Goal: Task Accomplishment & Management: Manage account settings

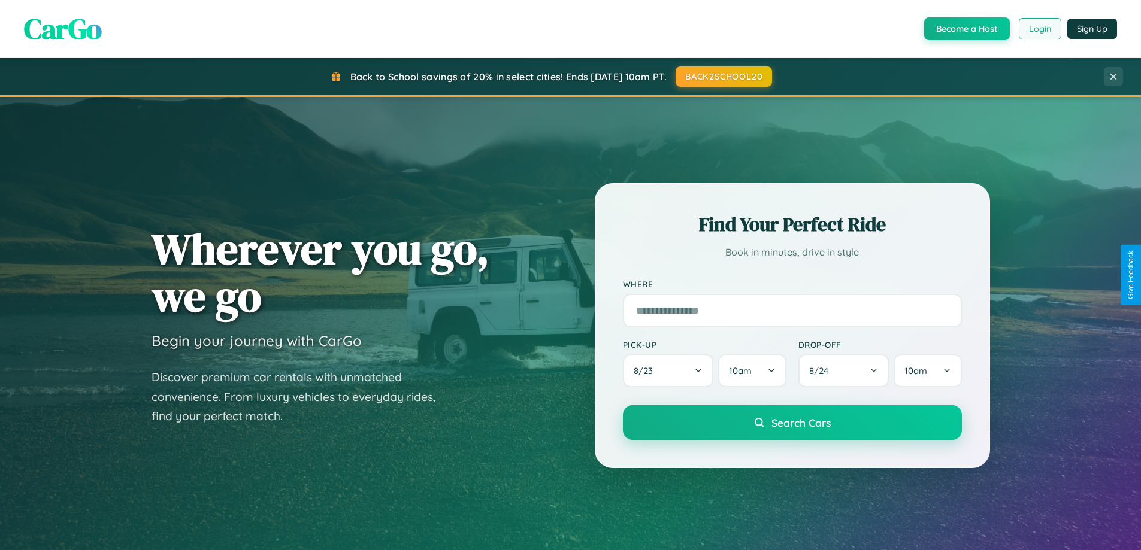
click at [1039, 29] on button "Login" at bounding box center [1040, 29] width 43 height 22
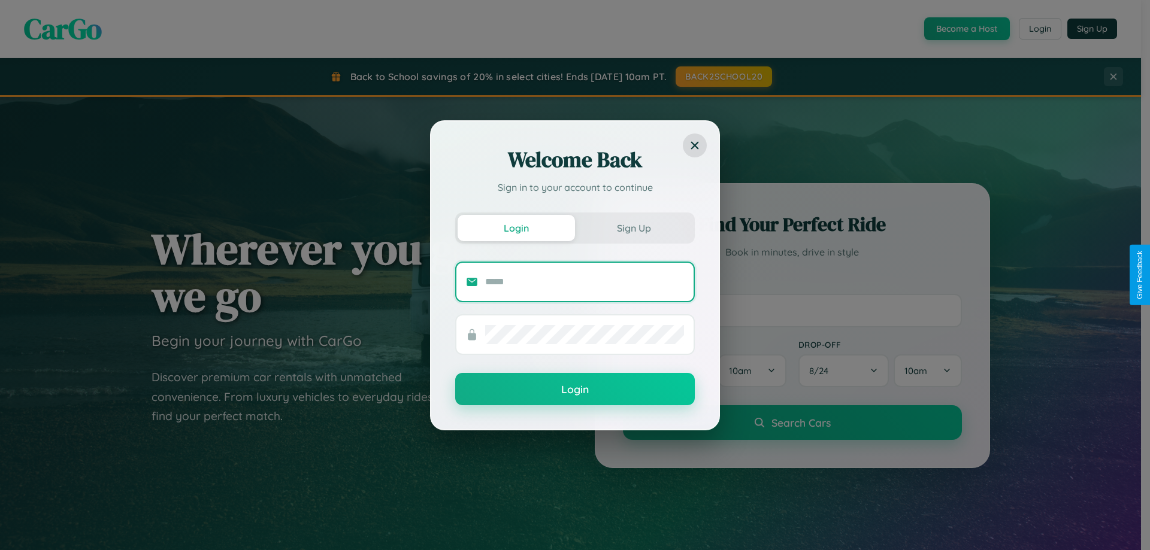
click at [585, 281] on input "text" at bounding box center [584, 282] width 199 height 19
type input "**********"
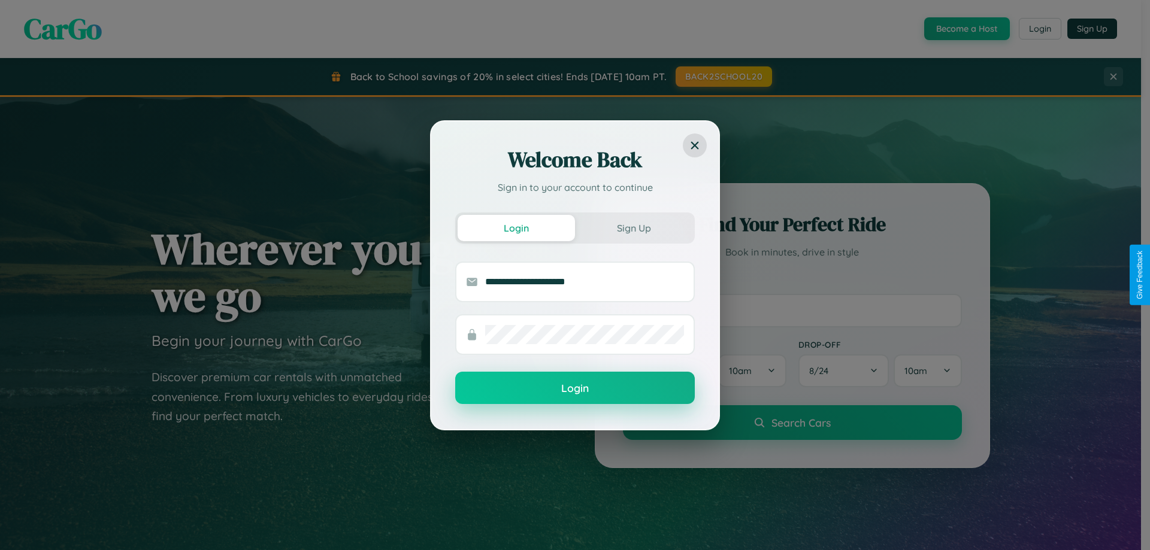
click at [575, 389] on button "Login" at bounding box center [575, 388] width 240 height 32
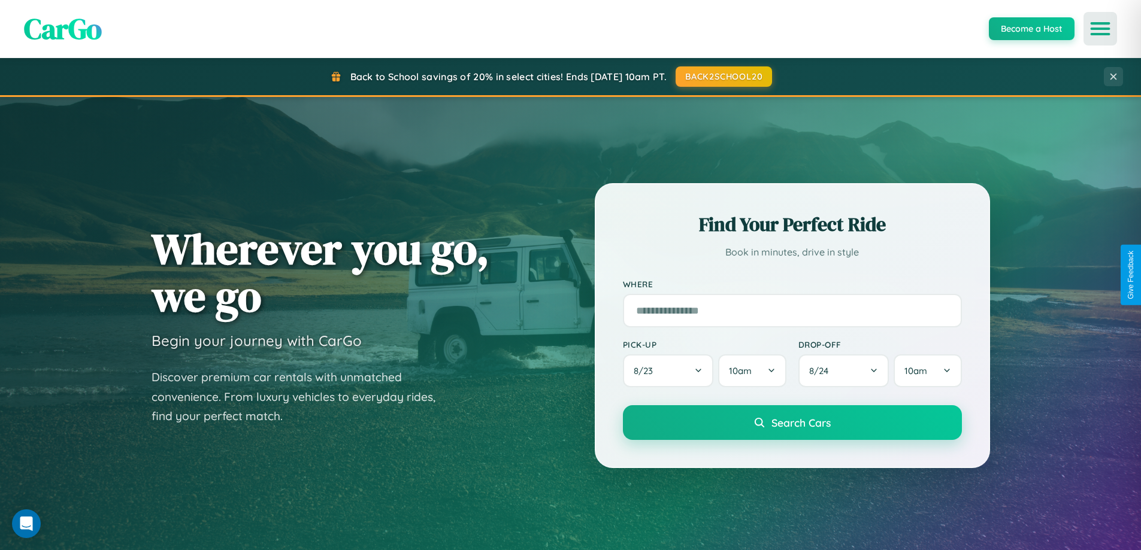
click at [1100, 29] on icon "Open menu" at bounding box center [1100, 28] width 17 height 11
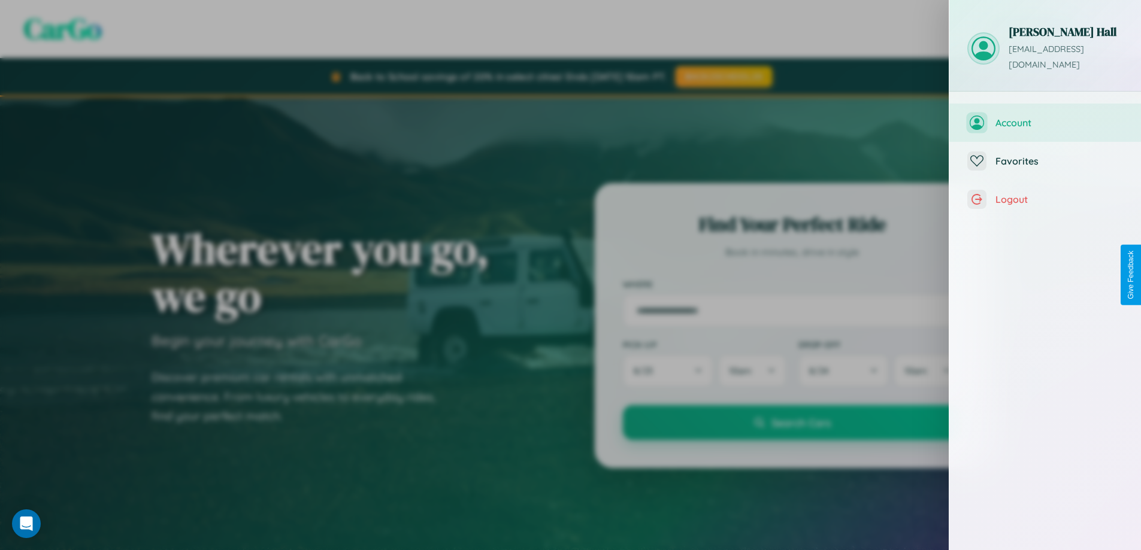
click at [1045, 117] on span "Account" at bounding box center [1059, 123] width 128 height 12
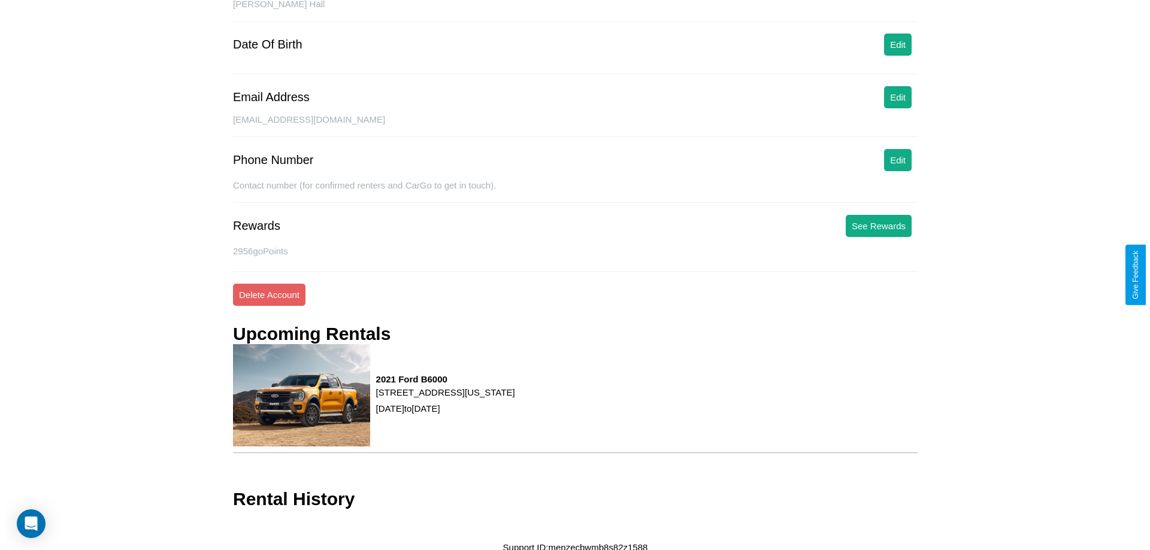
scroll to position [138, 0]
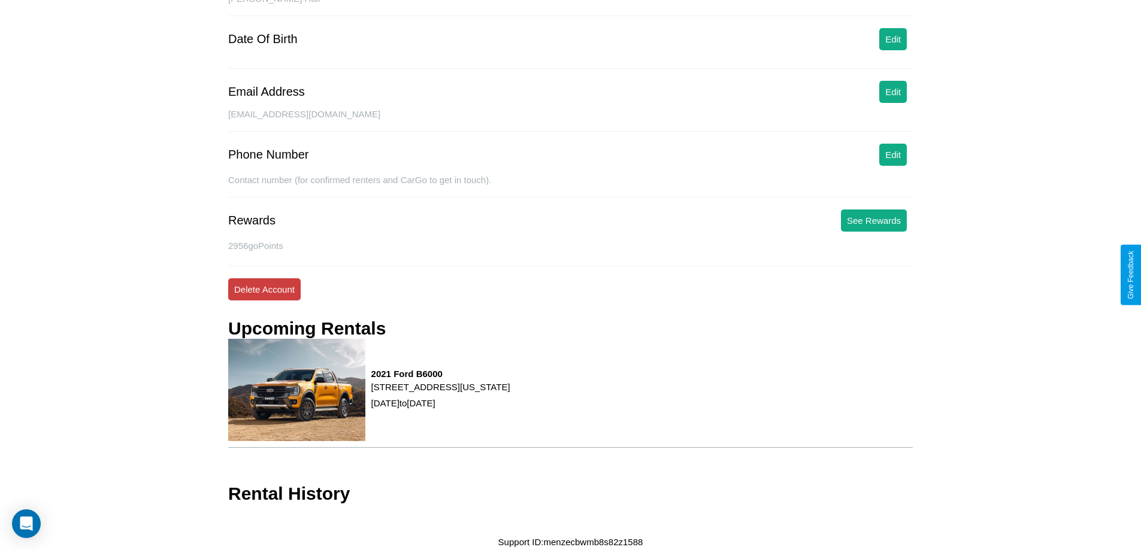
click at [264, 289] on button "Delete Account" at bounding box center [264, 290] width 72 height 22
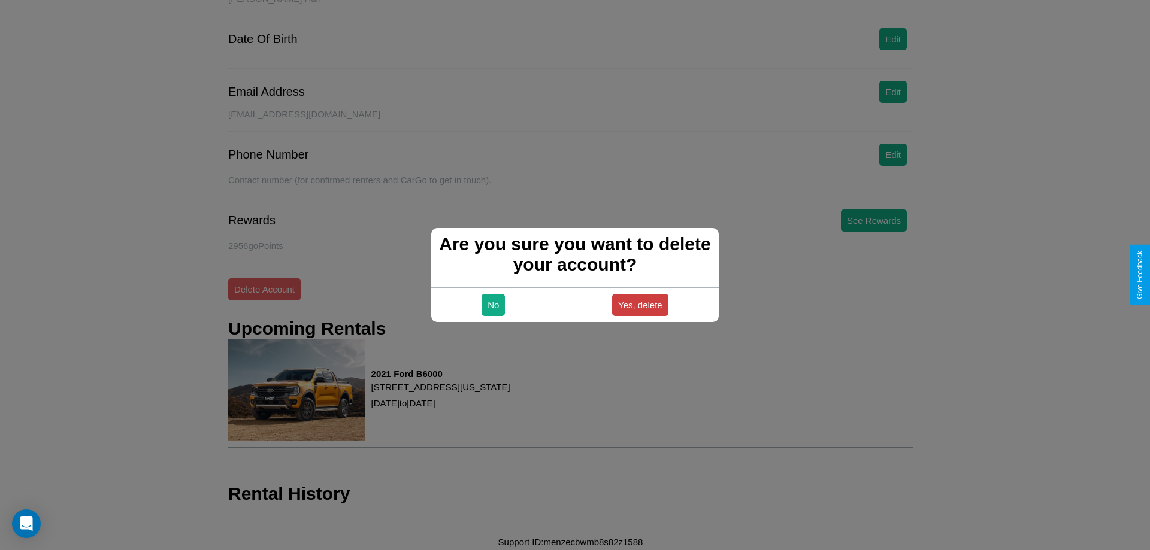
click at [640, 305] on button "Yes, delete" at bounding box center [640, 305] width 56 height 22
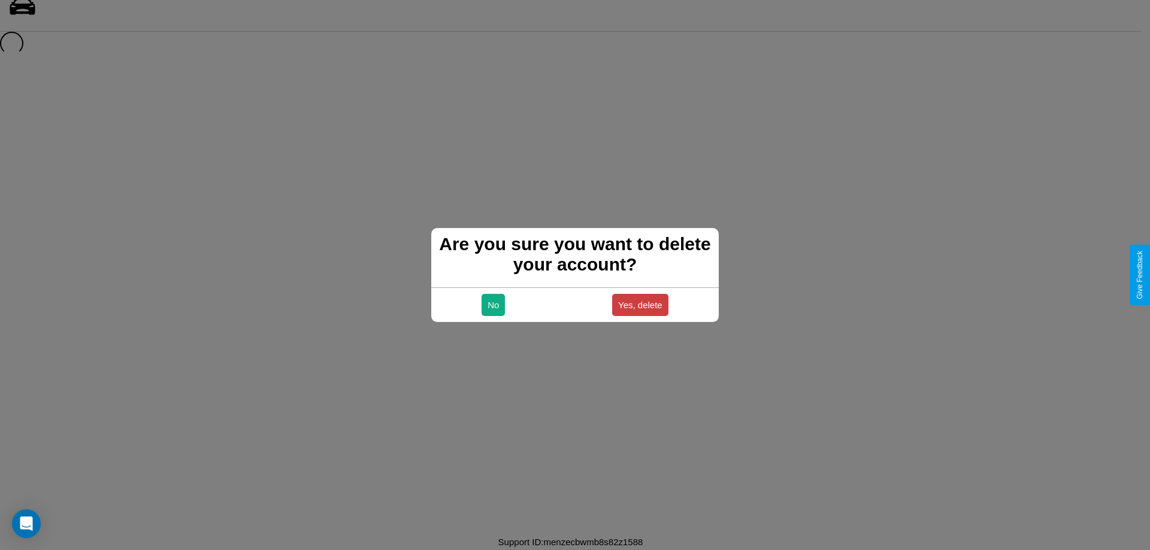
scroll to position [16, 0]
